Goal: Task Accomplishment & Management: Complete application form

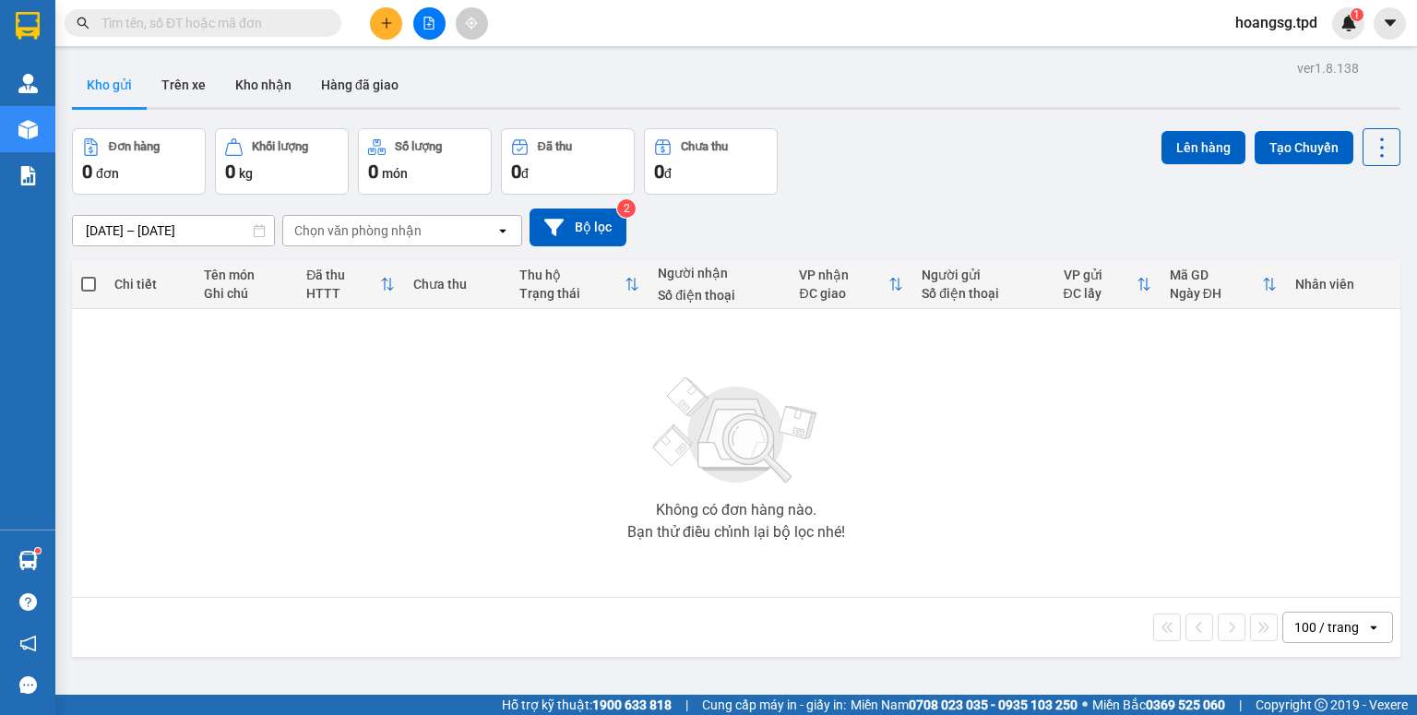
click at [378, 18] on button at bounding box center [386, 23] width 32 height 32
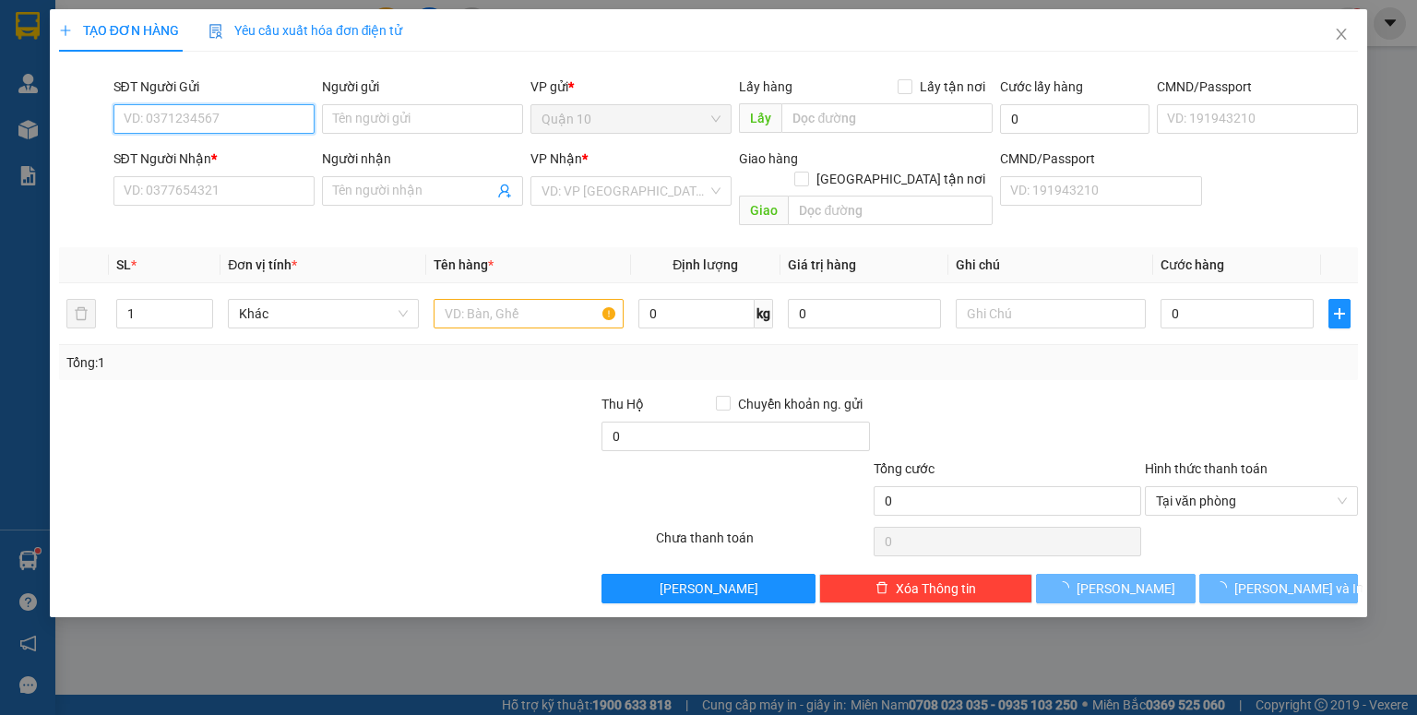
click at [171, 115] on input "SĐT Người Gửi" at bounding box center [213, 119] width 201 height 30
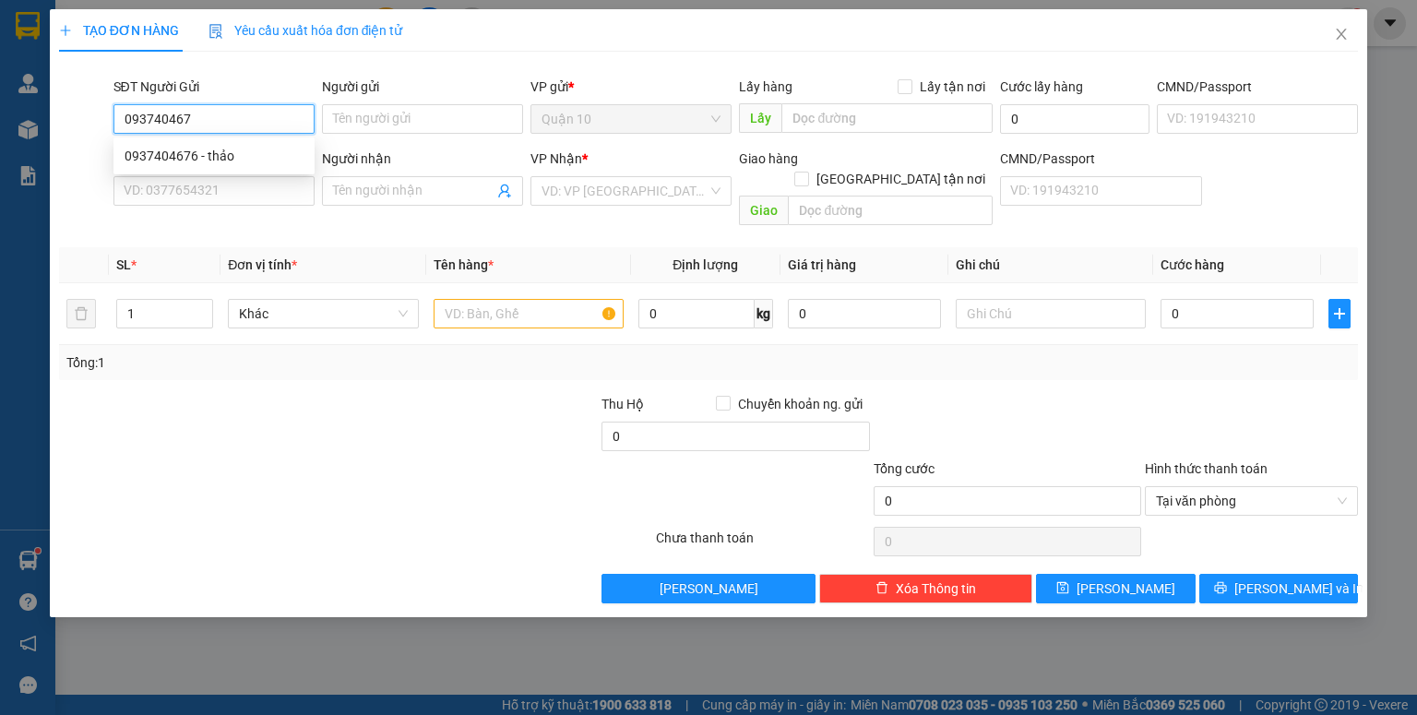
type input "0937404676"
click at [200, 146] on div "0937404676 - thảo" at bounding box center [214, 156] width 179 height 20
type input "thảo"
type input "075187008822"
type input "0933807353"
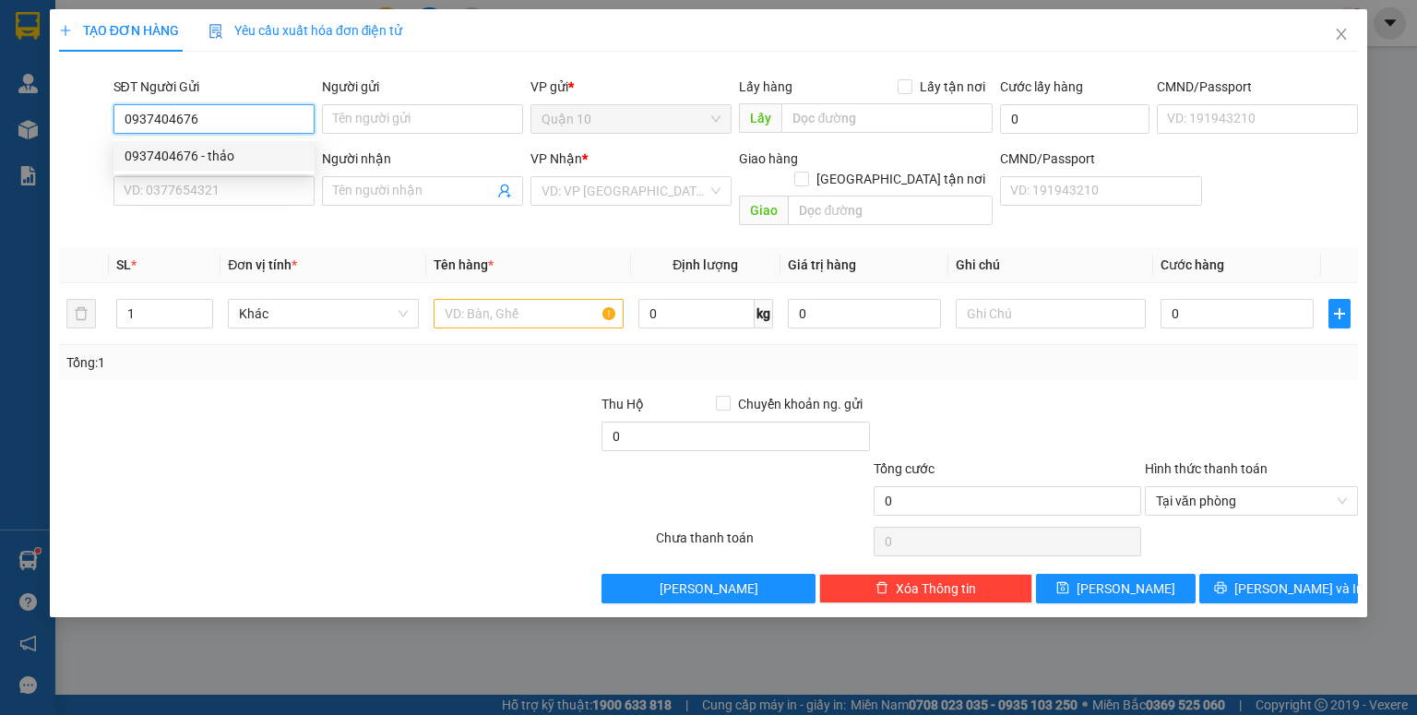
type input "hương"
type input "0937404676"
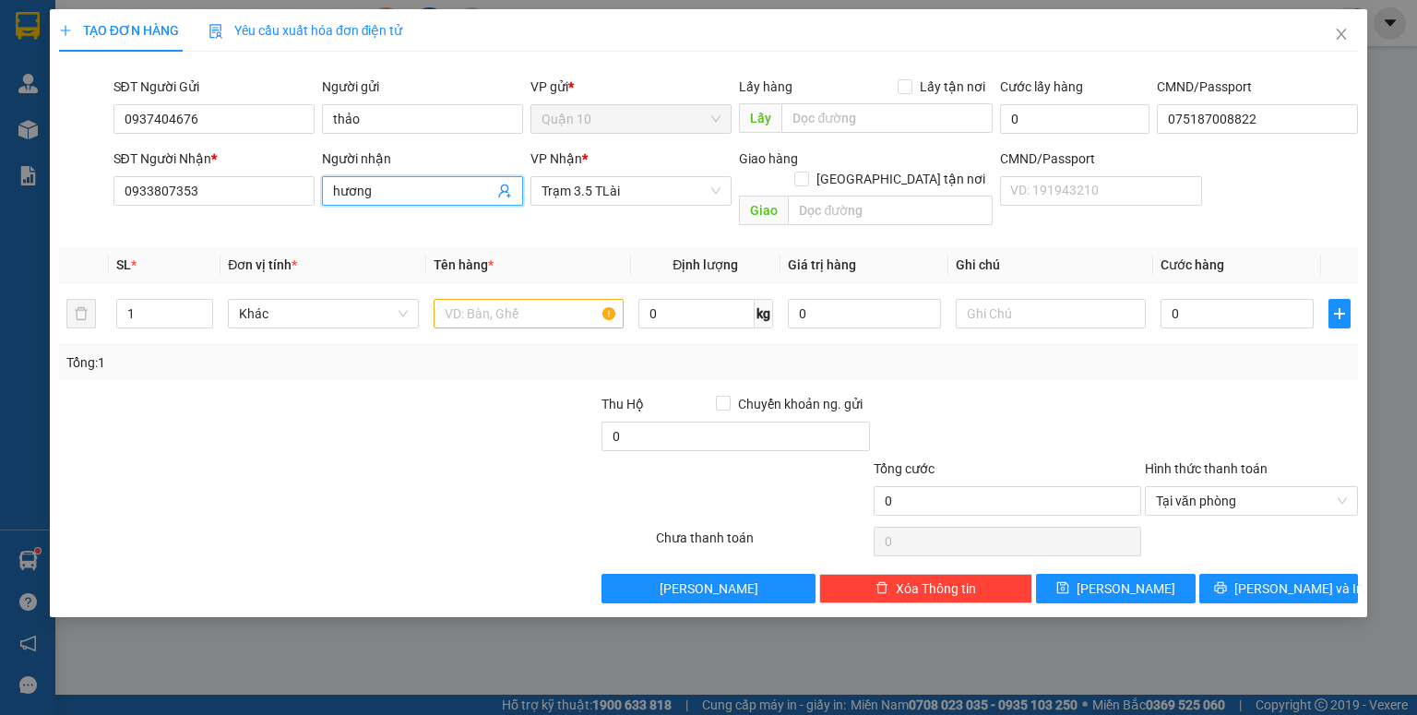
click at [392, 191] on input "hương" at bounding box center [413, 191] width 160 height 20
type input "h"
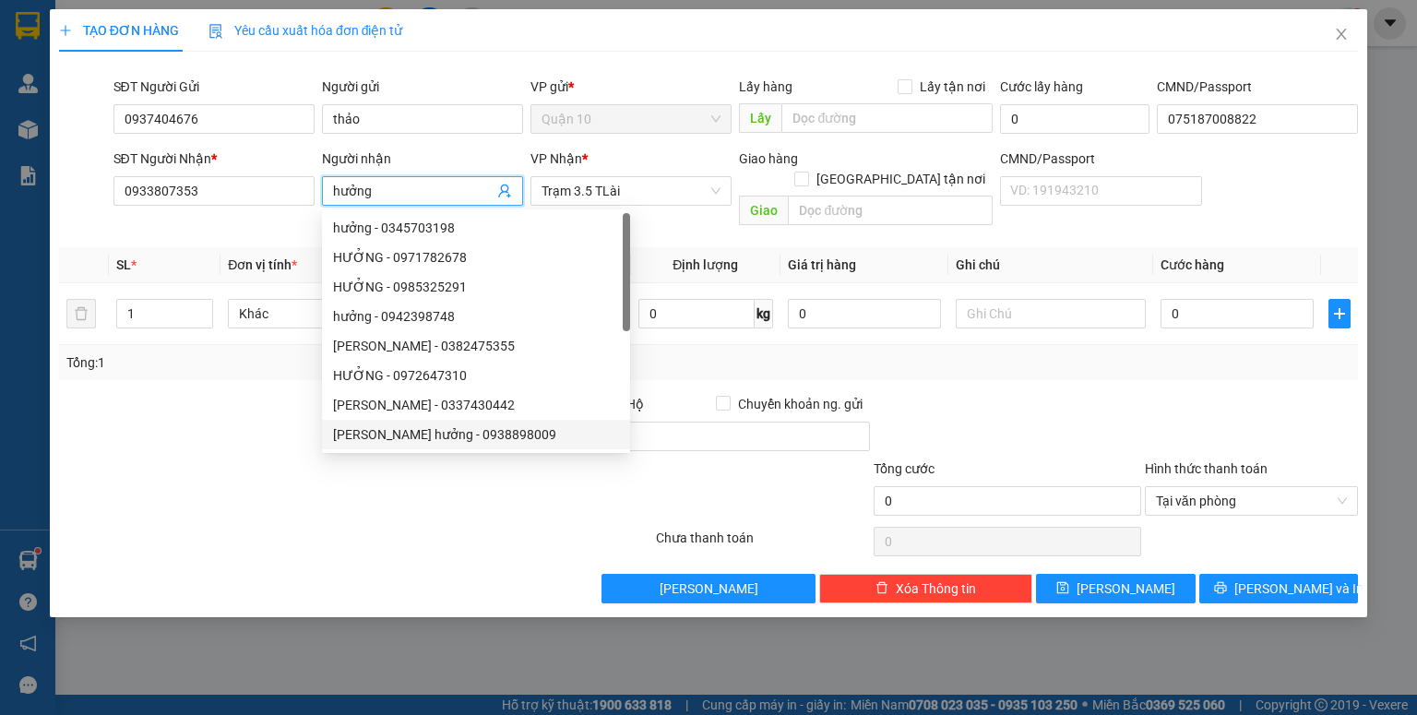
type input "hưởng"
click at [506, 525] on div at bounding box center [355, 541] width 597 height 37
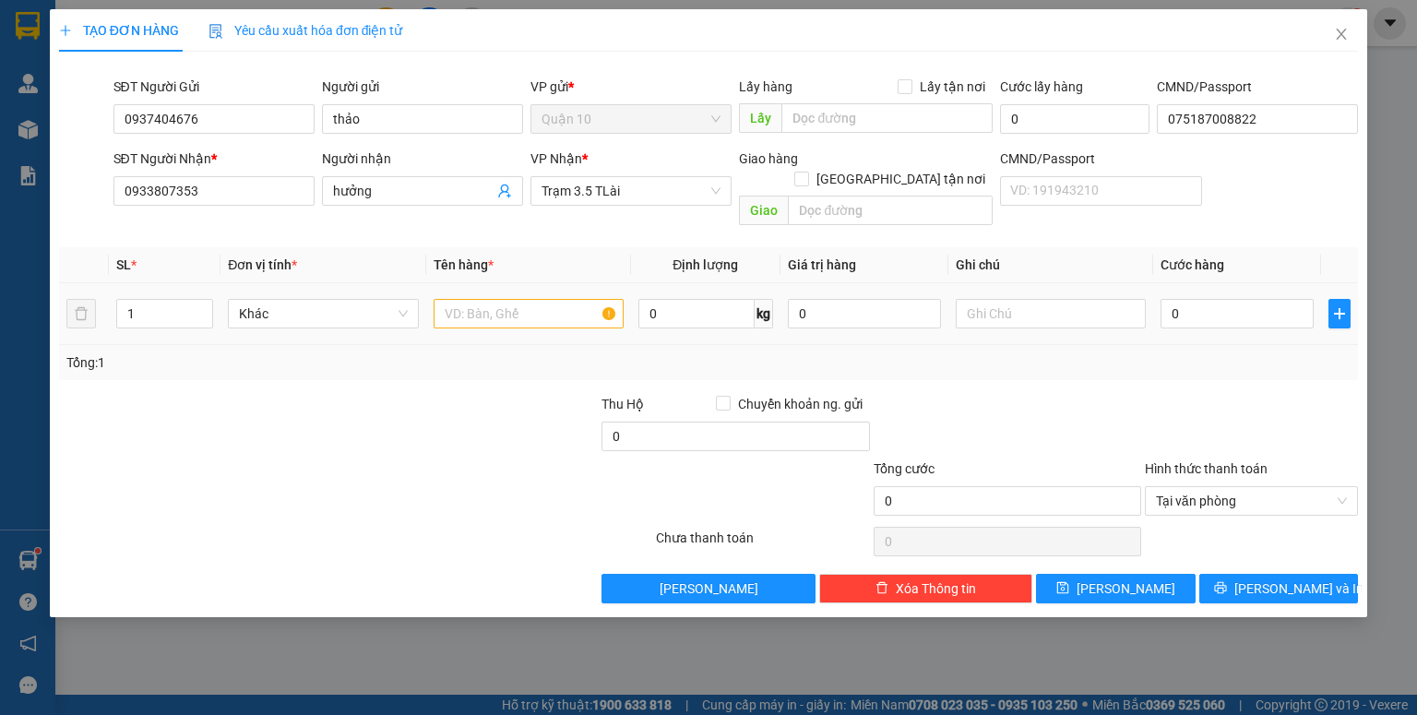
drag, startPoint x: 496, startPoint y: 262, endPoint x: 494, endPoint y: 299, distance: 36.9
click at [496, 283] on td at bounding box center [528, 314] width 205 height 62
click at [495, 302] on input "text" at bounding box center [529, 314] width 190 height 30
type input "thùng mút( đồ ăn)"
type input "600.000"
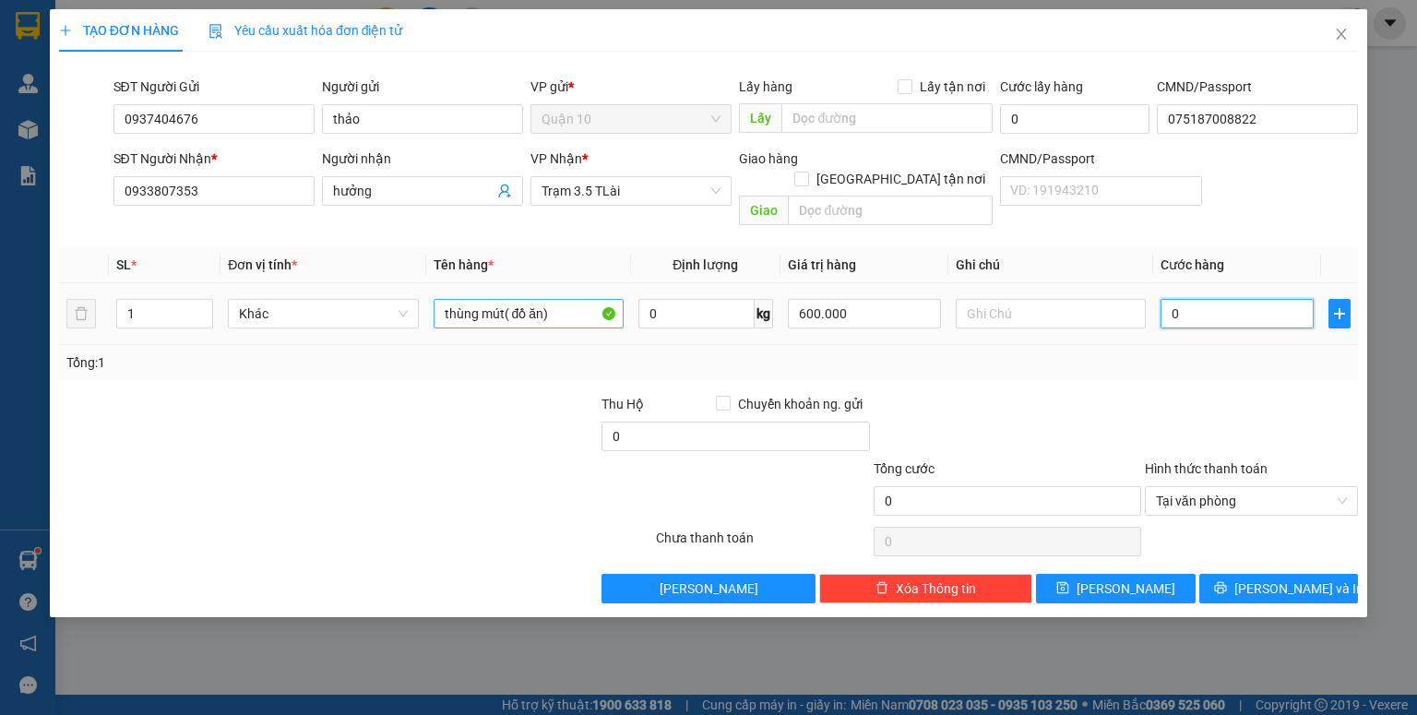
type input "5"
type input "50"
type input "50.000"
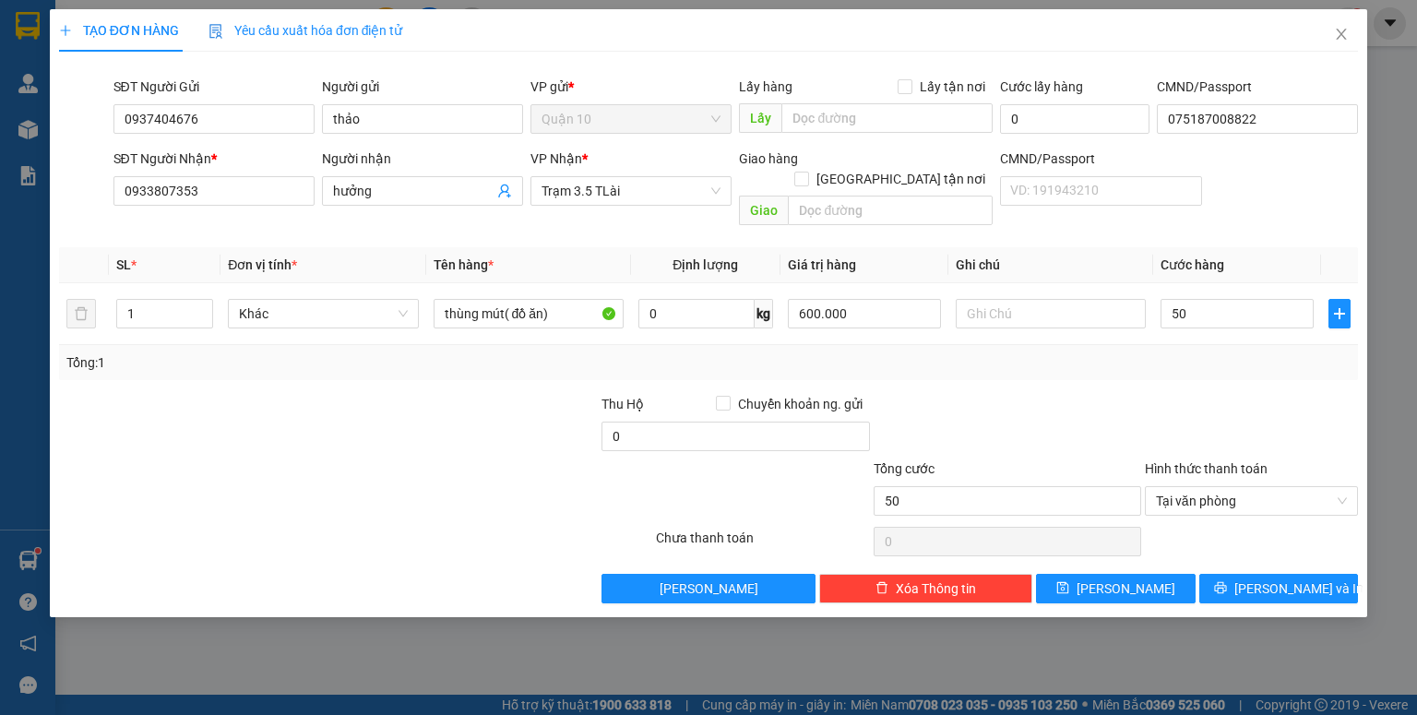
type input "50.000"
click at [1132, 366] on div "Transit Pickup Surcharge Ids Transit Deliver Surcharge Ids Transit Deliver Surc…" at bounding box center [708, 334] width 1299 height 537
click at [1012, 299] on input "text" at bounding box center [1051, 314] width 190 height 30
type input "c"
click at [1295, 543] on div "Transit Pickup Surcharge Ids Transit Deliver Surcharge Ids Transit Deliver Surc…" at bounding box center [708, 334] width 1299 height 537
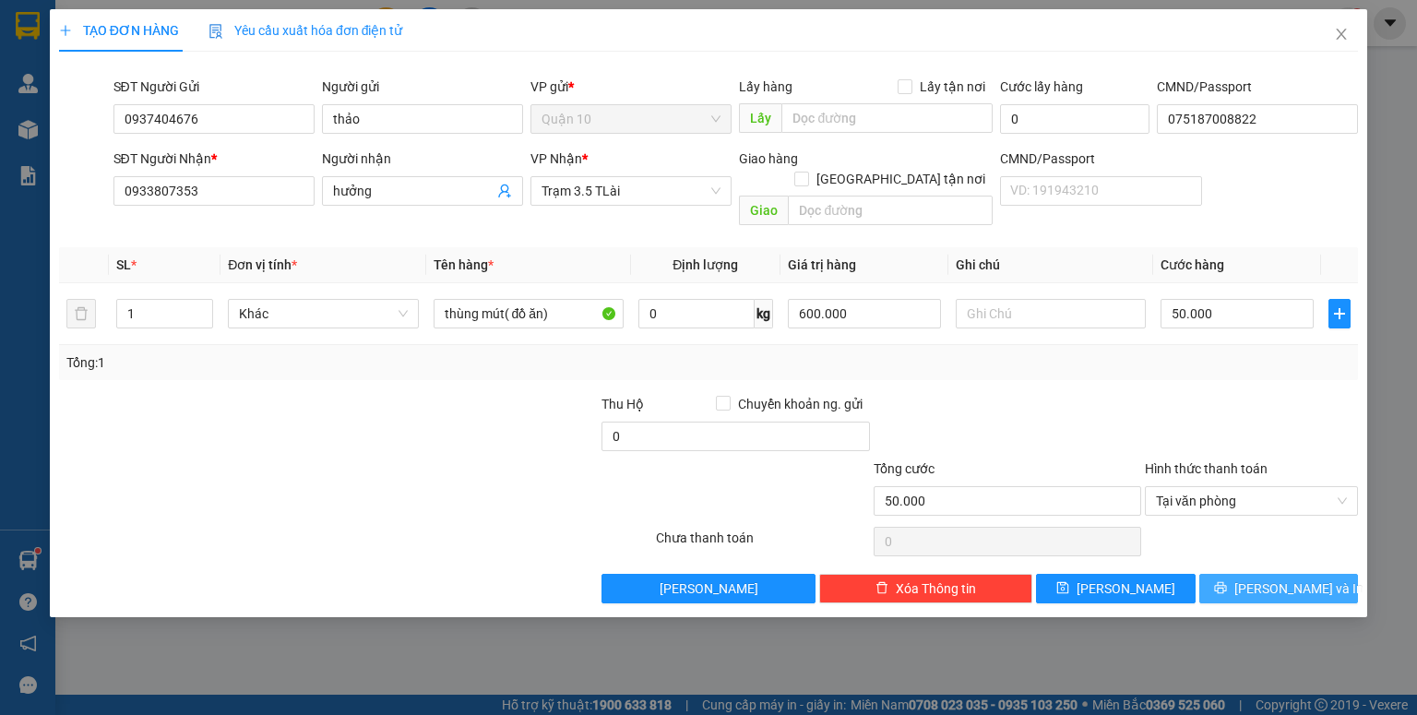
click at [1297, 578] on span "[PERSON_NAME] và In" at bounding box center [1298, 588] width 129 height 20
